Goal: Navigation & Orientation: Find specific page/section

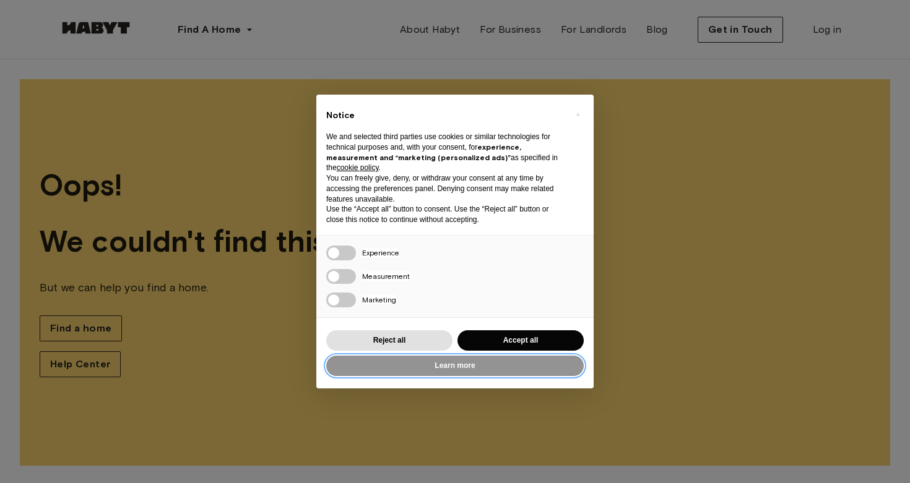
drag, startPoint x: 508, startPoint y: 357, endPoint x: 517, endPoint y: 338, distance: 20.8
click at [517, 338] on div "Learn more Reject all Accept all" at bounding box center [454, 353] width 257 height 51
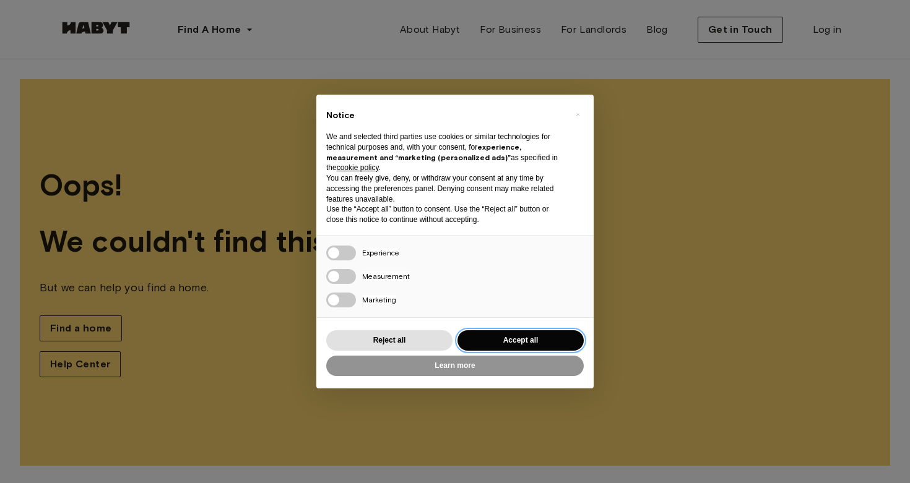
click at [517, 338] on button "Accept all" at bounding box center [520, 341] width 126 height 20
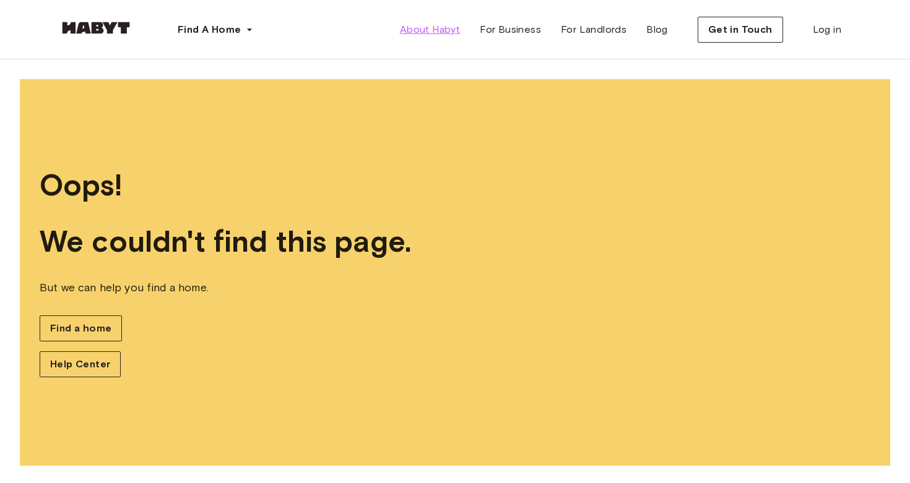
click at [443, 37] on span "About Habyt" at bounding box center [430, 29] width 60 height 15
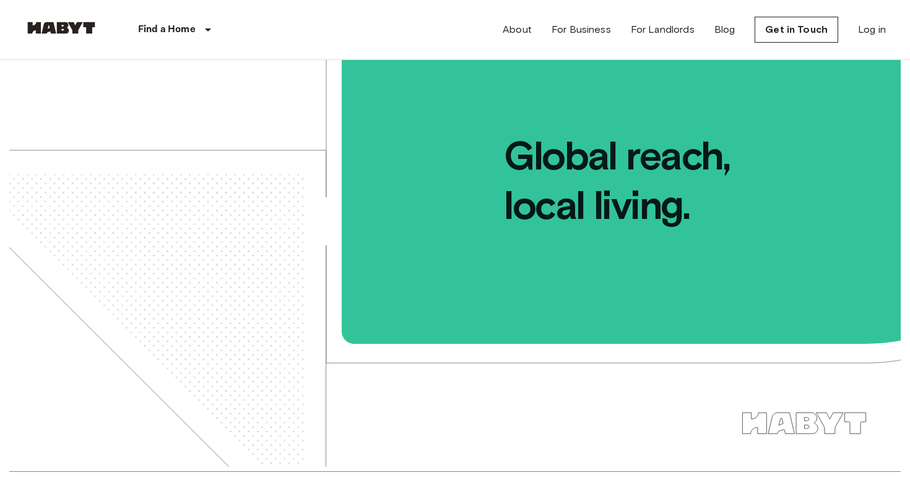
click at [717, 44] on div "About For Business For Landlords Blog Get in Touch Log in" at bounding box center [694, 29] width 383 height 59
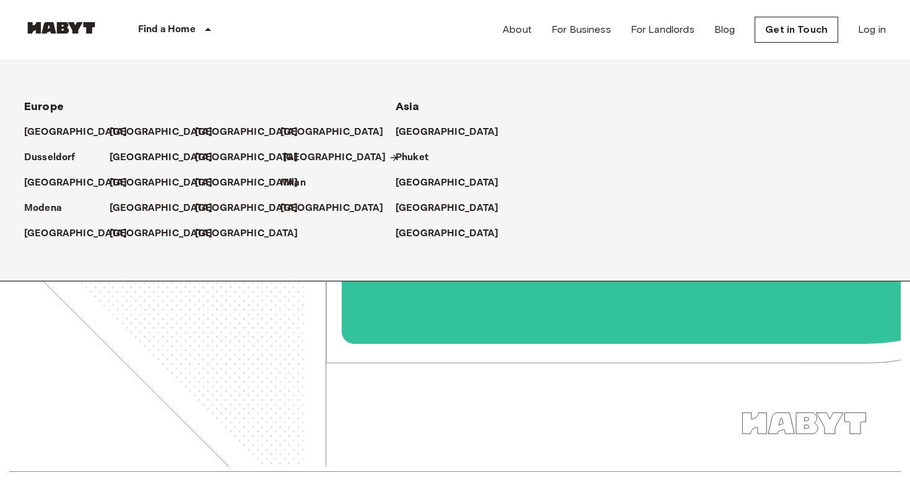
click at [295, 155] on p "[GEOGRAPHIC_DATA]" at bounding box center [334, 157] width 103 height 15
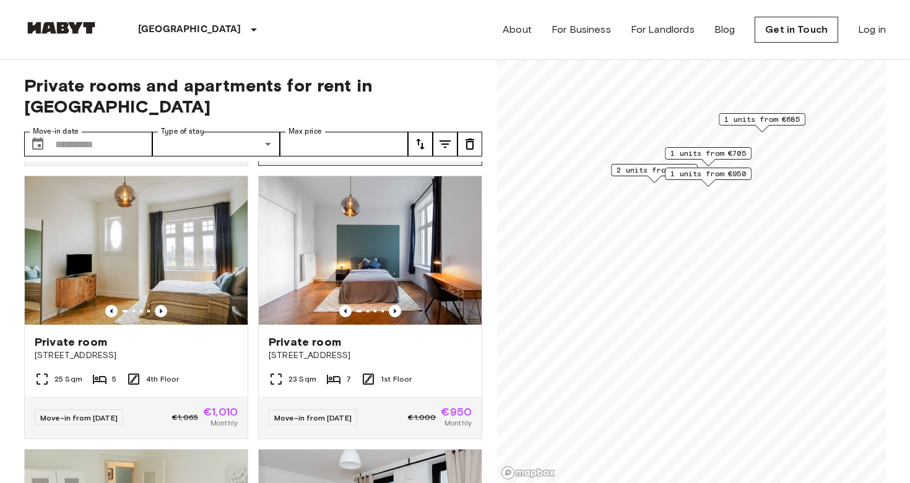
scroll to position [274, 0]
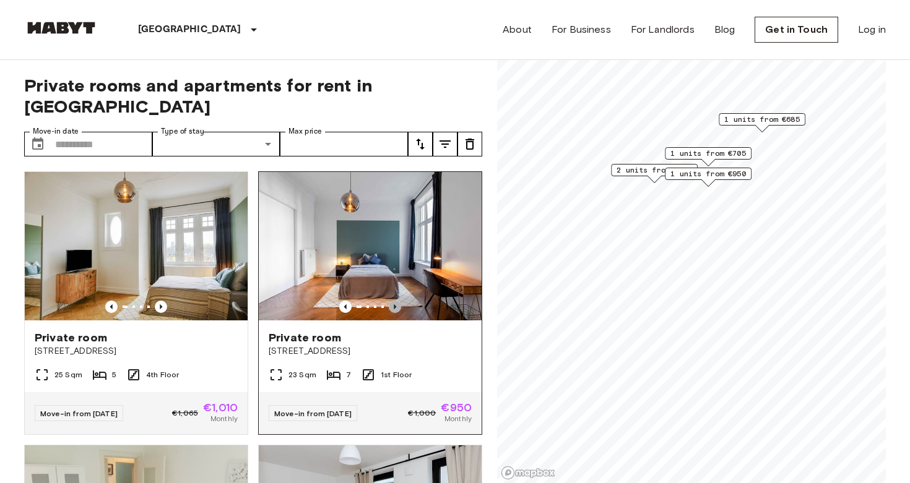
click at [397, 301] on icon "Previous image" at bounding box center [395, 307] width 12 height 12
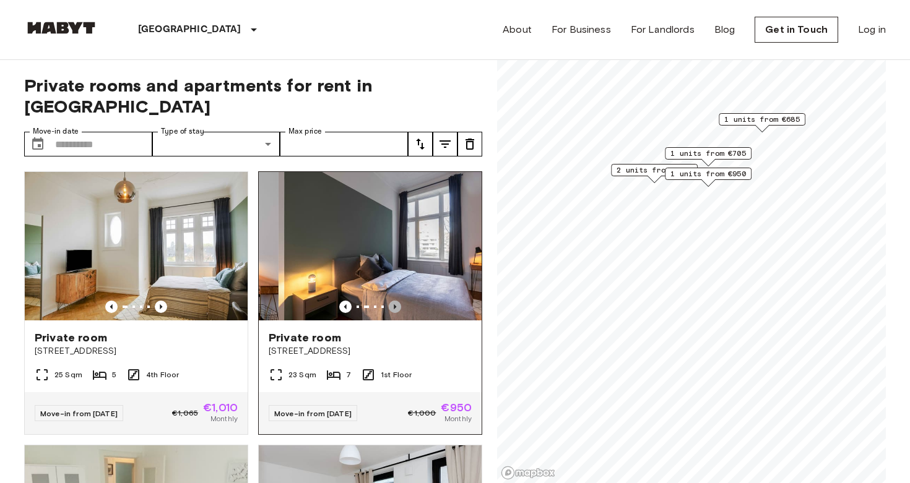
click at [397, 301] on icon "Previous image" at bounding box center [395, 307] width 12 height 12
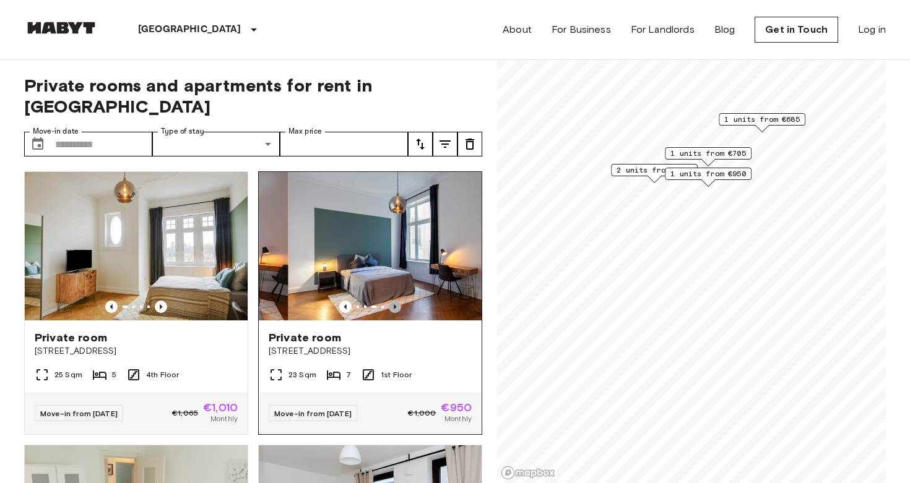
click at [397, 301] on icon "Previous image" at bounding box center [395, 307] width 12 height 12
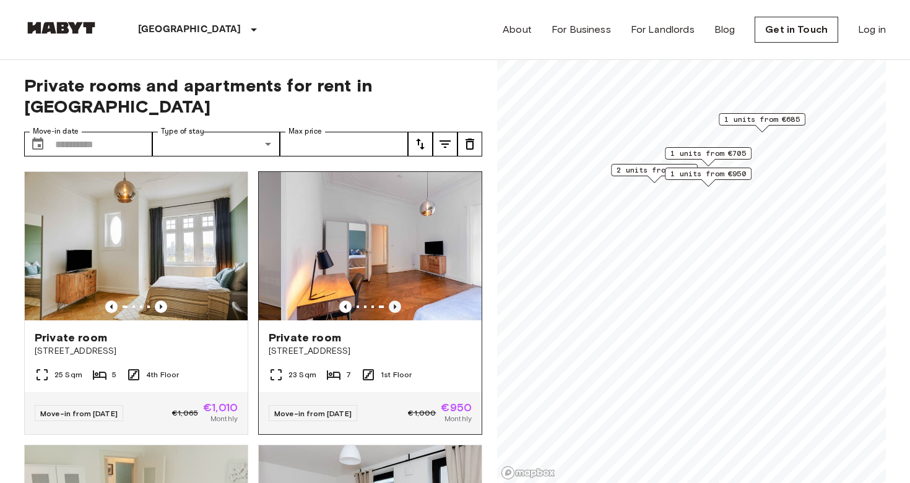
click at [397, 301] on icon "Previous image" at bounding box center [395, 307] width 12 height 12
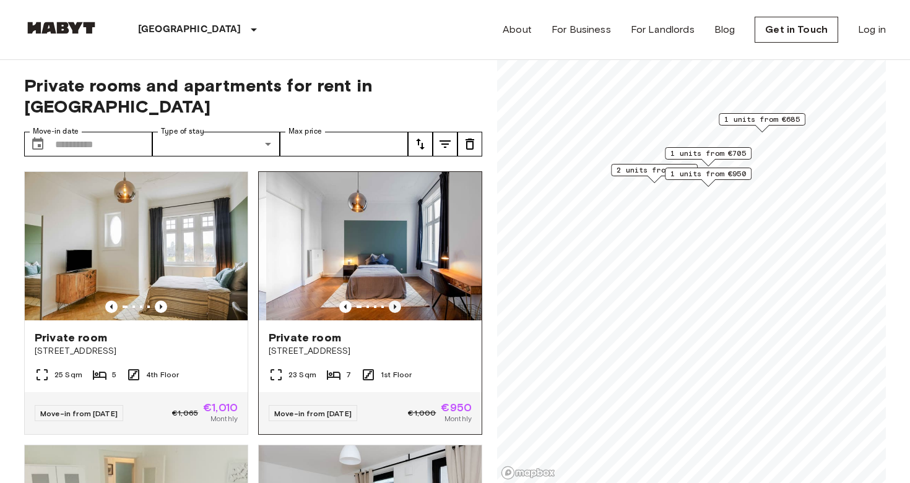
click at [397, 301] on icon "Previous image" at bounding box center [395, 307] width 12 height 12
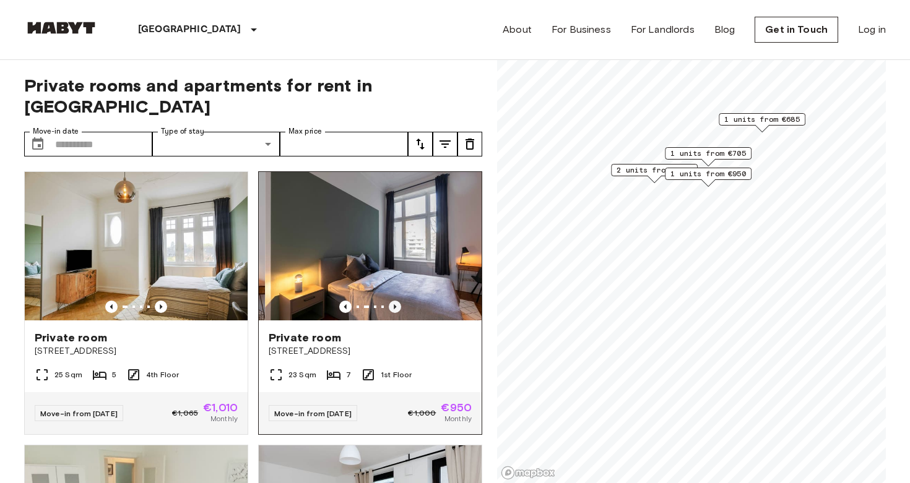
click at [397, 301] on icon "Previous image" at bounding box center [395, 307] width 12 height 12
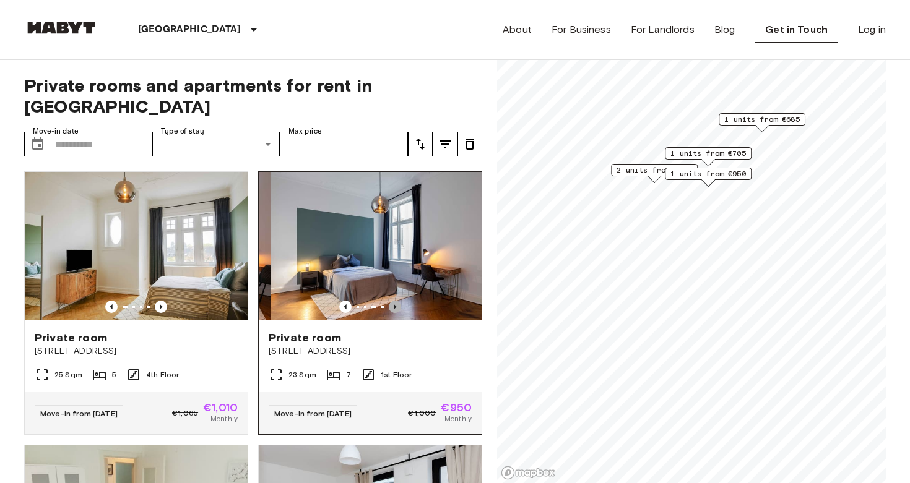
click at [397, 301] on icon "Previous image" at bounding box center [395, 307] width 12 height 12
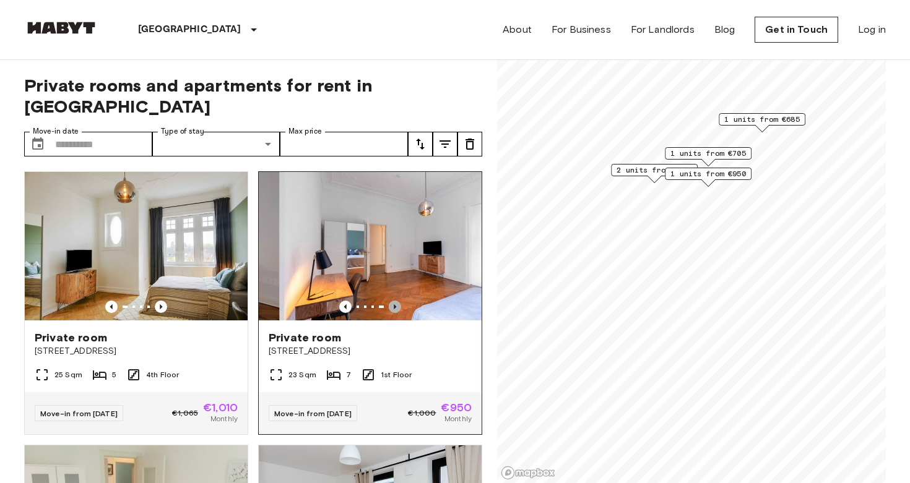
click at [397, 301] on icon "Previous image" at bounding box center [395, 307] width 12 height 12
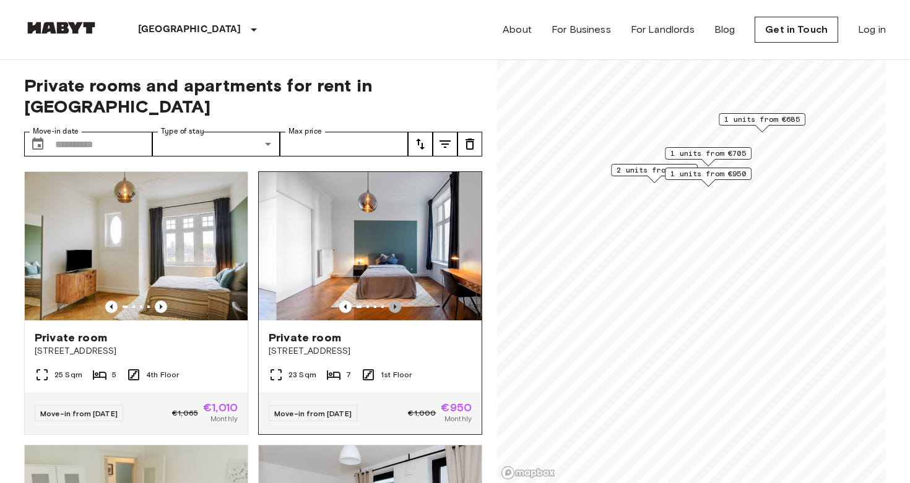
click at [397, 301] on icon "Previous image" at bounding box center [395, 307] width 12 height 12
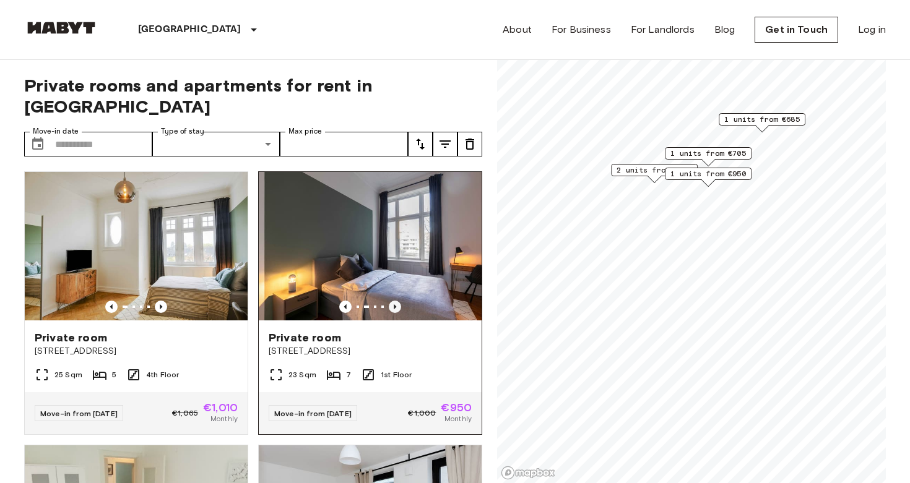
click at [395, 305] on icon "Previous image" at bounding box center [395, 307] width 2 height 5
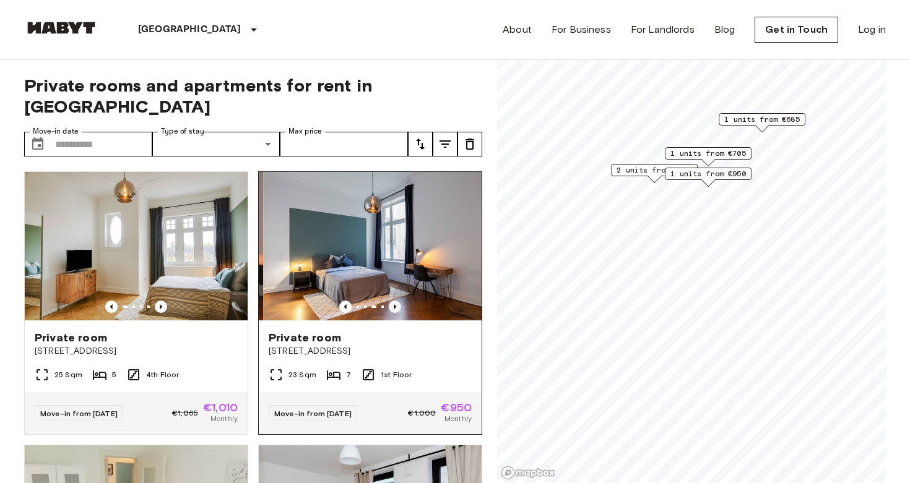
click at [395, 305] on icon "Previous image" at bounding box center [395, 307] width 2 height 5
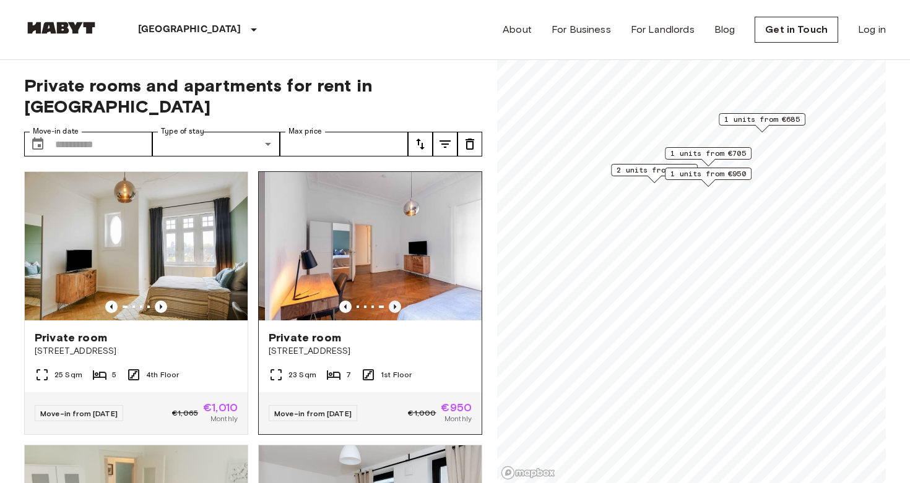
click at [395, 305] on icon "Previous image" at bounding box center [395, 307] width 2 height 5
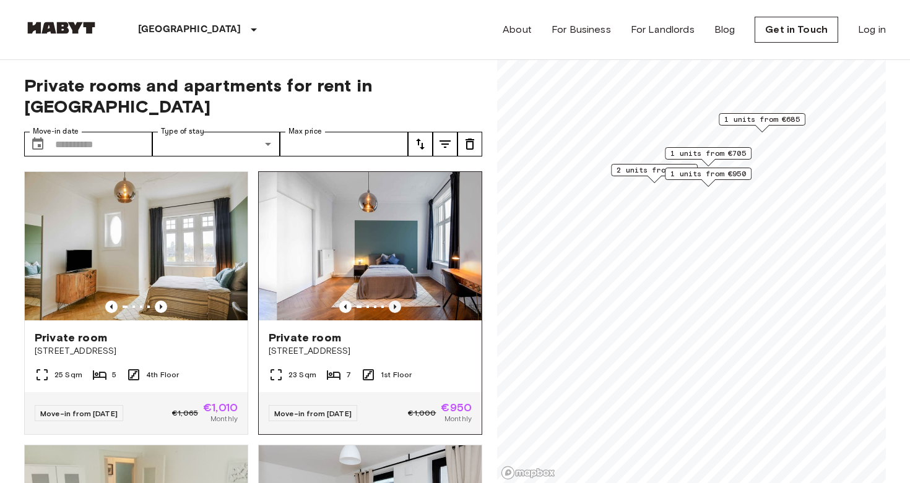
click at [395, 305] on icon "Previous image" at bounding box center [395, 307] width 2 height 5
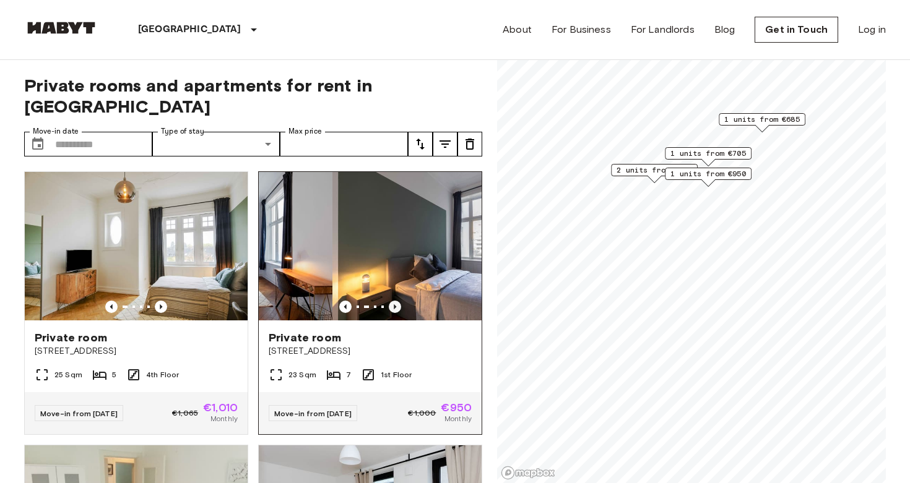
click at [395, 305] on icon "Previous image" at bounding box center [395, 307] width 2 height 5
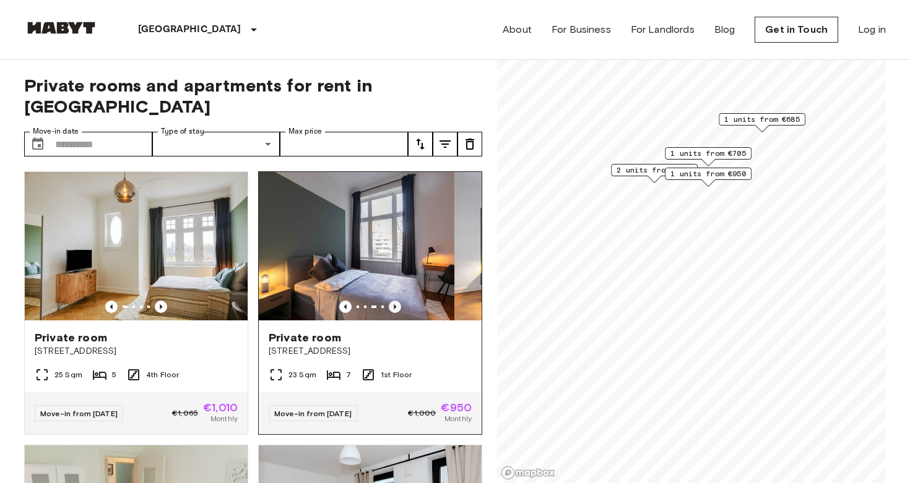
click at [395, 305] on icon "Previous image" at bounding box center [395, 307] width 2 height 5
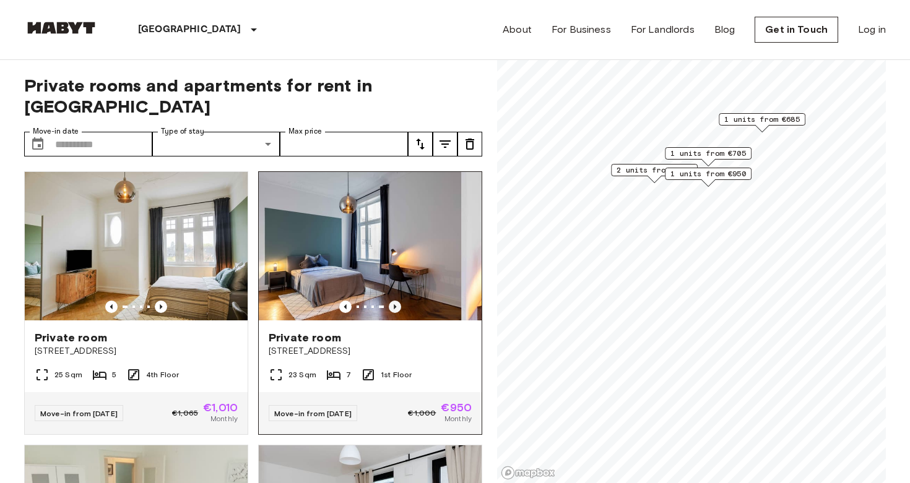
click at [395, 305] on icon "Previous image" at bounding box center [395, 307] width 2 height 5
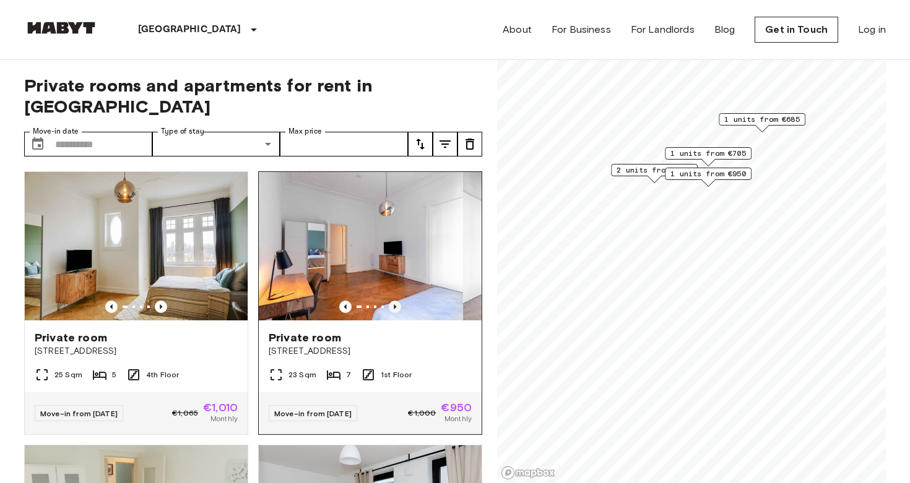
click at [395, 305] on icon "Previous image" at bounding box center [395, 307] width 2 height 5
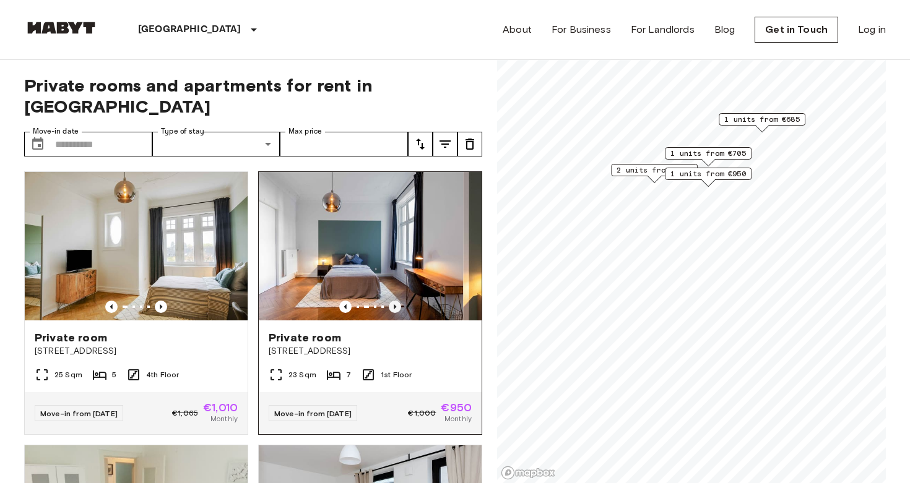
click at [395, 305] on icon "Previous image" at bounding box center [395, 307] width 2 height 5
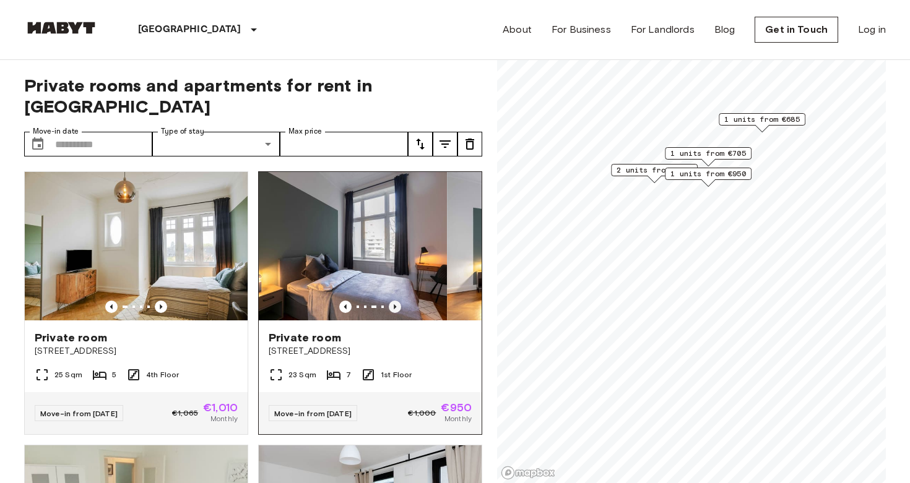
click at [395, 305] on icon "Previous image" at bounding box center [395, 307] width 2 height 5
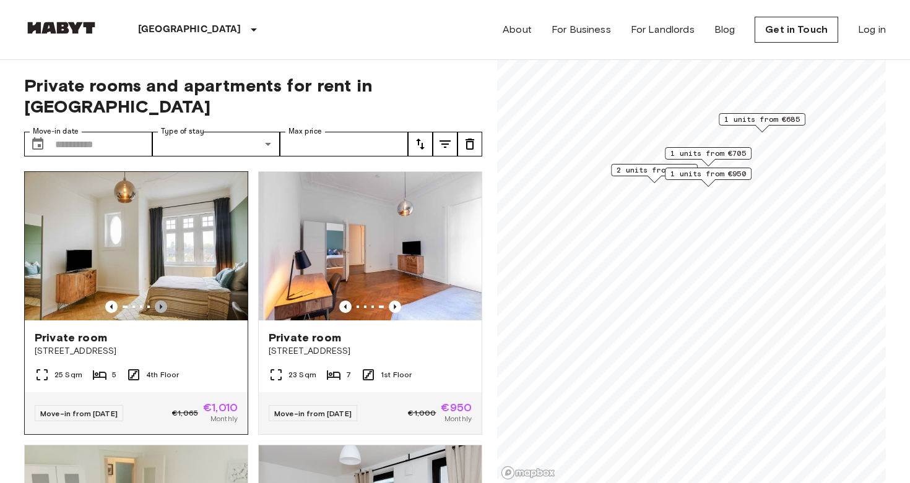
click at [160, 301] on icon "Previous image" at bounding box center [161, 307] width 12 height 12
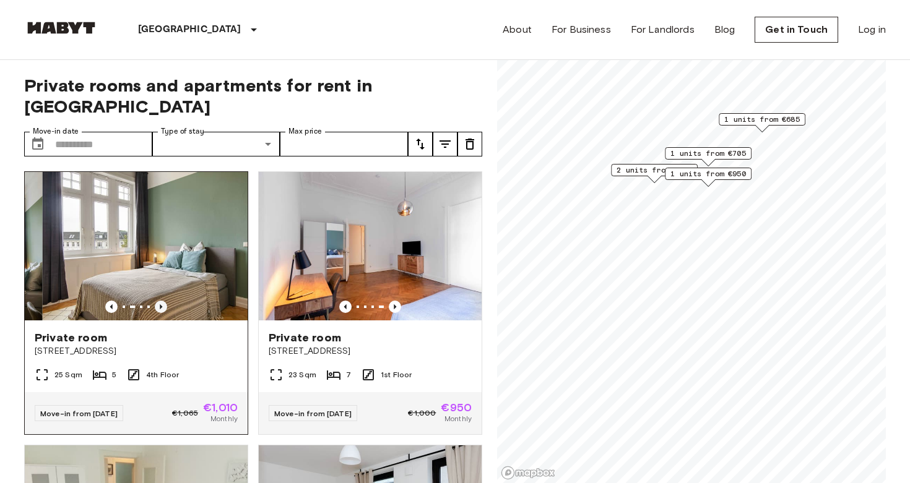
click at [160, 301] on icon "Previous image" at bounding box center [161, 307] width 12 height 12
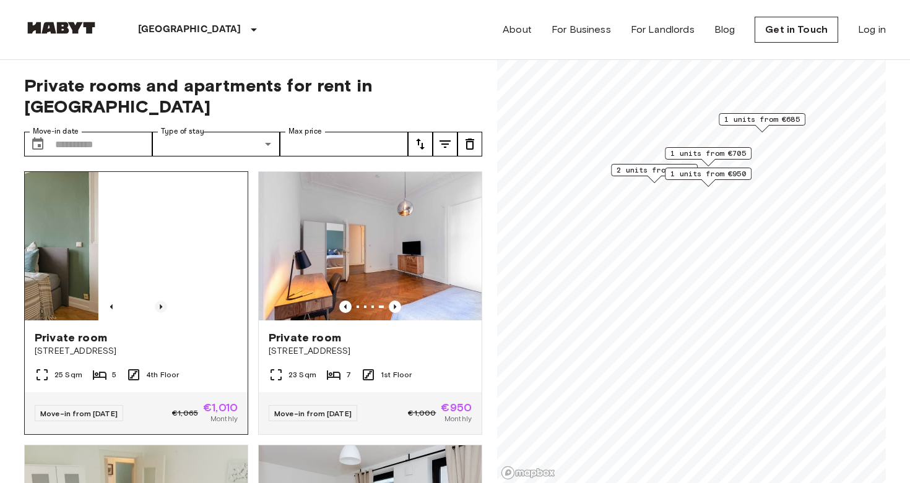
click at [160, 301] on icon "Previous image" at bounding box center [161, 307] width 12 height 12
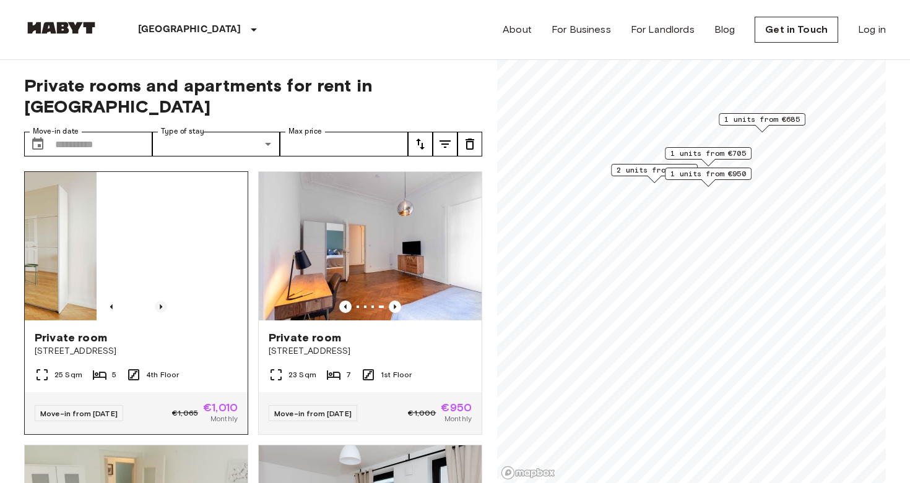
click at [160, 301] on icon "Previous image" at bounding box center [161, 307] width 12 height 12
